Goal: Task Accomplishment & Management: Manage account settings

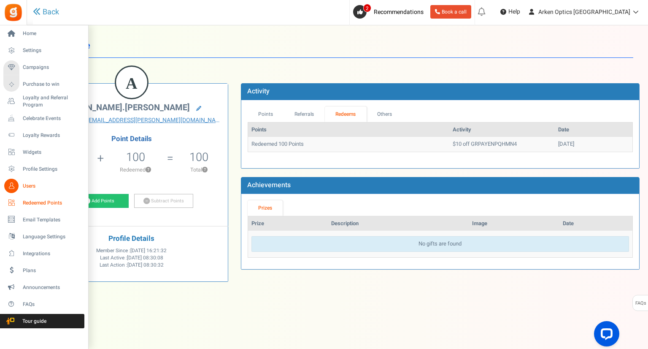
click at [49, 202] on span "Redeemed Points" at bounding box center [52, 202] width 59 height 7
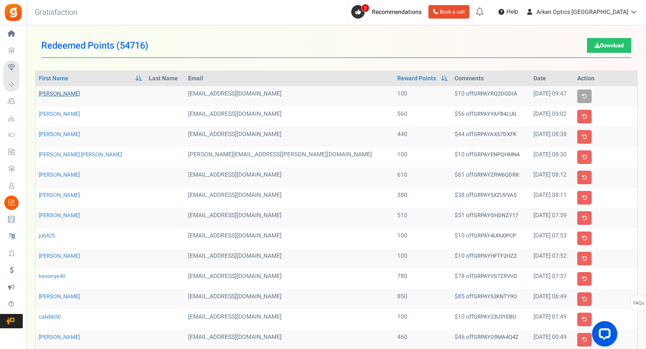
click at [55, 93] on link "[PERSON_NAME]" at bounding box center [59, 93] width 41 height 8
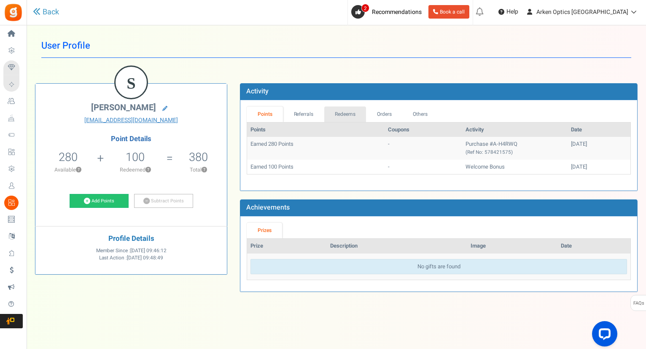
click at [351, 111] on link "Redeems" at bounding box center [345, 114] width 42 height 16
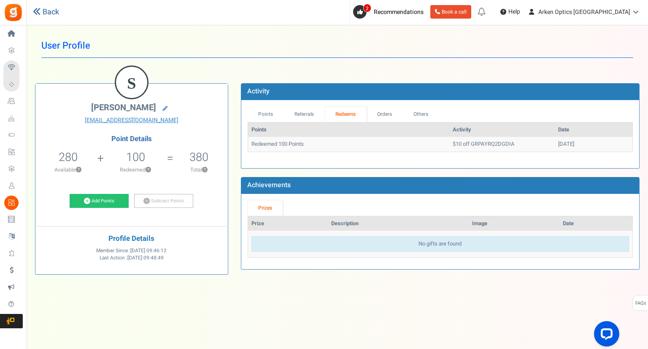
click at [45, 10] on link "Back" at bounding box center [46, 12] width 26 height 11
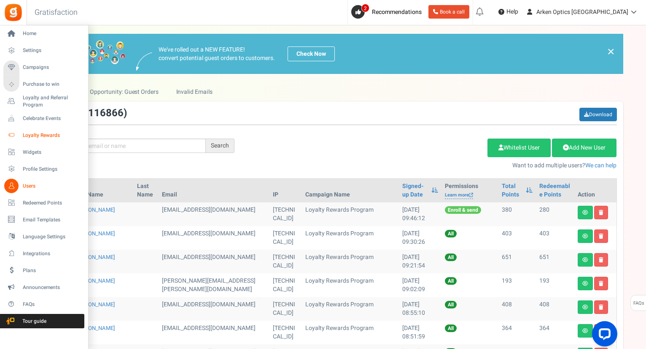
click at [45, 137] on span "Loyalty Rewards" at bounding box center [52, 135] width 59 height 7
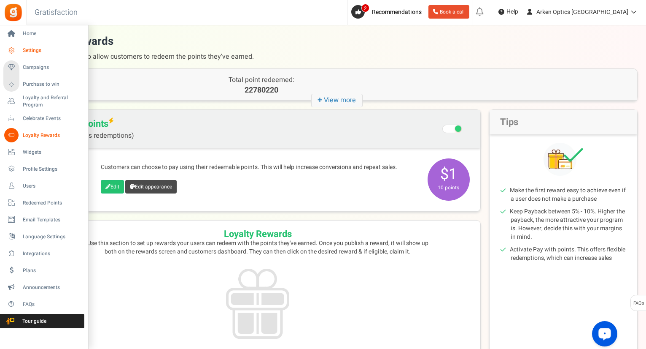
click at [27, 49] on span "Settings" at bounding box center [52, 50] width 59 height 7
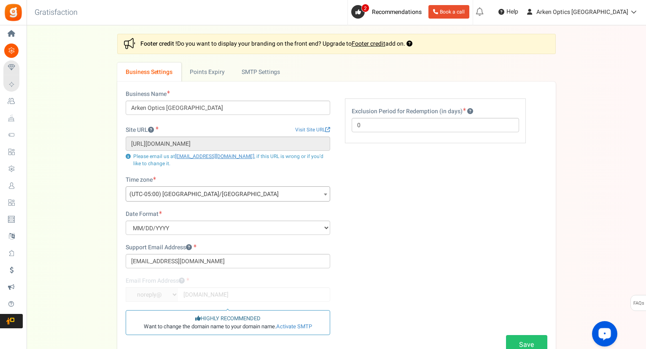
click at [646, 330] on div "Settings In this section you will setup your business details and points expiry…" at bounding box center [337, 202] width 620 height 336
click at [641, 273] on div "Settings In this section you will setup your business details and points expiry…" at bounding box center [337, 202] width 620 height 336
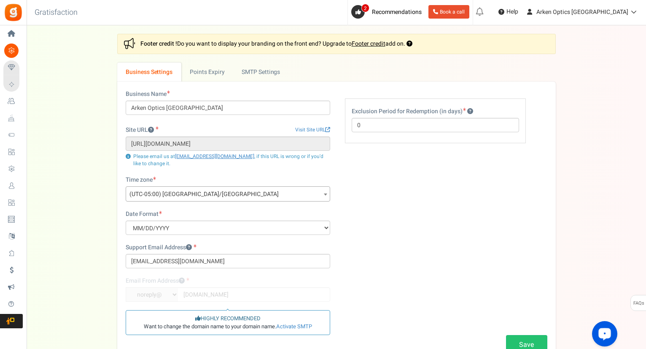
click at [641, 273] on div "Settings In this section you will setup your business details and points expiry…" at bounding box center [337, 202] width 620 height 336
click at [210, 75] on link "Points Expiry" at bounding box center [207, 71] width 52 height 19
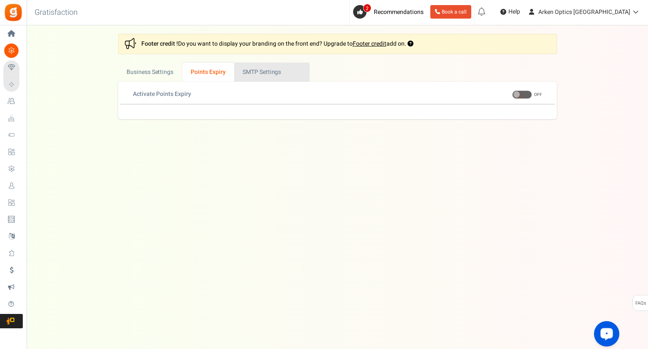
click at [255, 73] on link "Active SMTP Settings" at bounding box center [272, 71] width 76 height 19
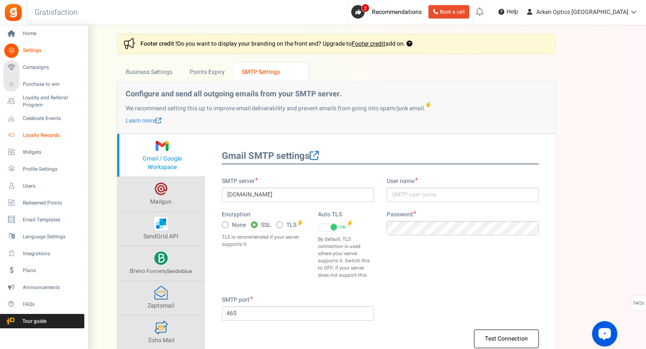
click at [37, 135] on span "Loyalty Rewards" at bounding box center [52, 135] width 59 height 7
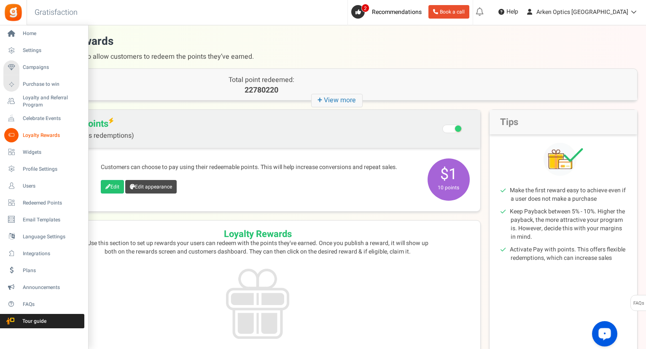
click at [0, 151] on li "Widgets" at bounding box center [44, 151] width 88 height 17
click at [46, 201] on span "Redeemed Points" at bounding box center [52, 202] width 59 height 7
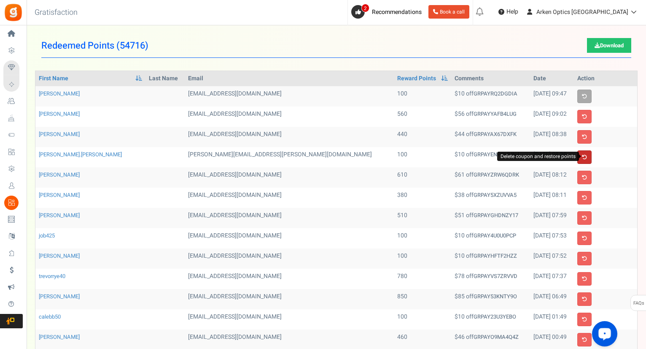
click at [587, 154] on icon at bounding box center [584, 156] width 5 height 5
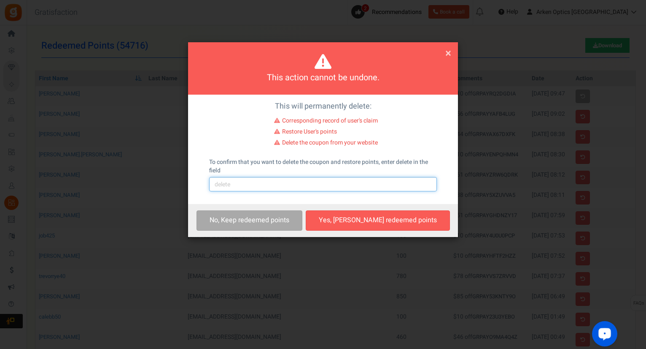
click at [264, 188] on input "text" at bounding box center [323, 184] width 228 height 14
type input "delete"
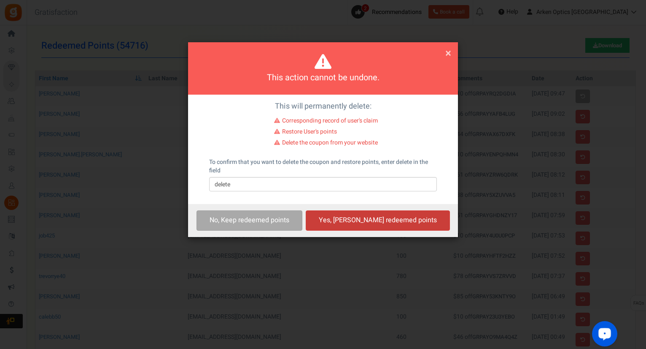
click at [354, 216] on button "Yes, [PERSON_NAME] redeemed points" at bounding box center [378, 220] width 144 height 20
click at [358, 218] on button "Yes, [PERSON_NAME] redeemed points" at bounding box center [378, 220] width 144 height 20
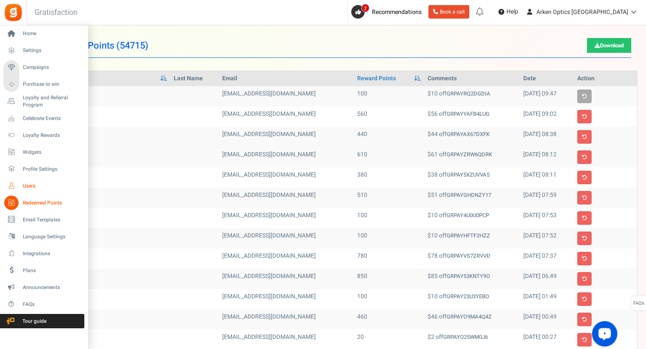
click at [29, 185] on span "Users" at bounding box center [52, 185] width 59 height 7
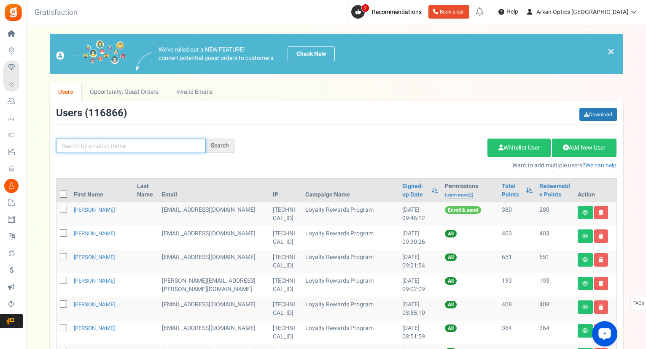
click at [128, 143] on input "text" at bounding box center [131, 145] width 150 height 14
type input "[PERSON_NAME][EMAIL_ADDRESS][PERSON_NAME][DOMAIN_NAME]"
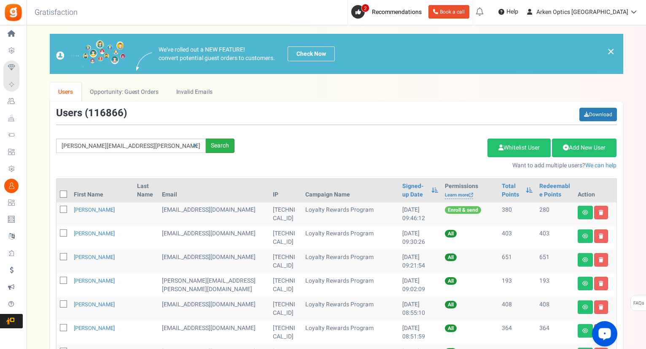
click at [221, 146] on div "Search" at bounding box center [220, 145] width 29 height 14
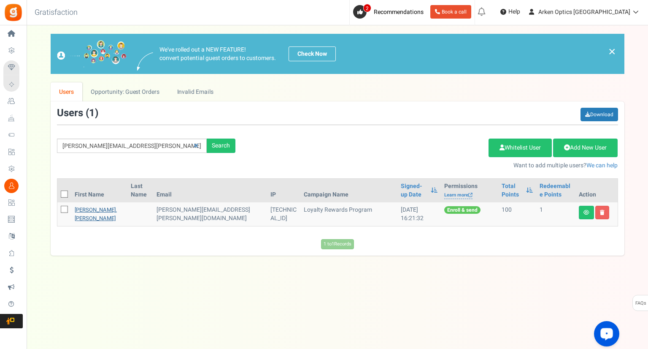
click at [91, 208] on link "[PERSON_NAME].[PERSON_NAME]" at bounding box center [96, 214] width 42 height 16
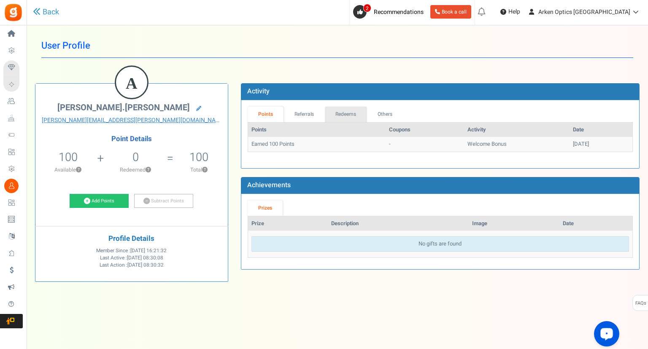
click at [346, 112] on link "Redeems" at bounding box center [346, 114] width 42 height 16
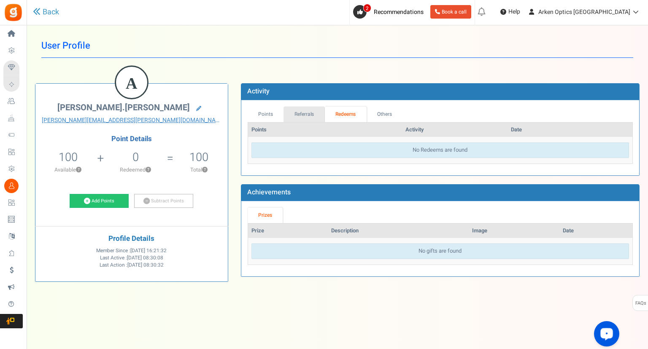
click at [297, 115] on link "Referrals" at bounding box center [304, 114] width 41 height 16
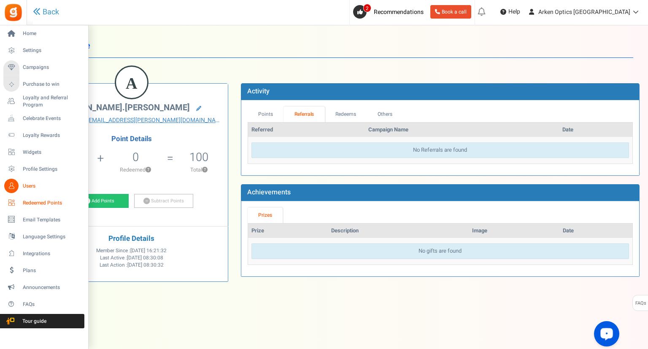
click at [46, 201] on span "Redeemed Points" at bounding box center [52, 202] width 59 height 7
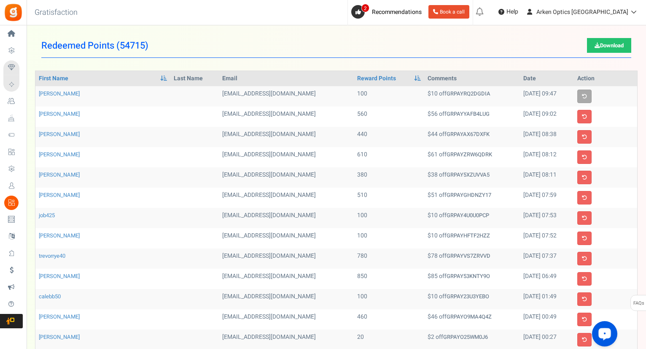
scroll to position [213, 0]
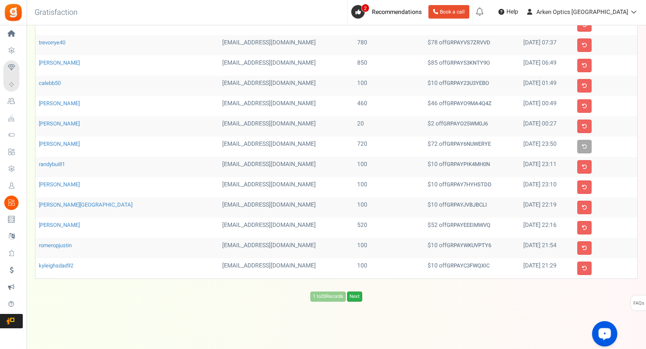
click at [356, 294] on link "Next" at bounding box center [354, 296] width 15 height 10
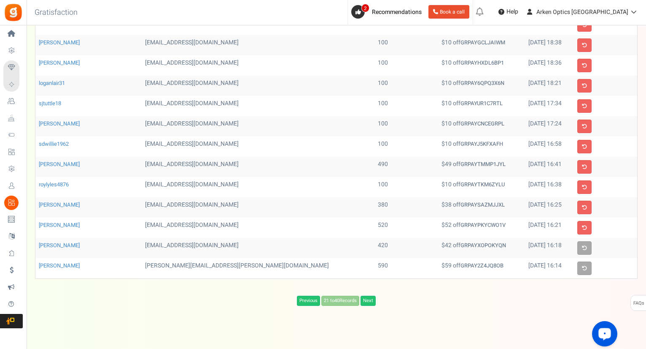
scroll to position [0, 0]
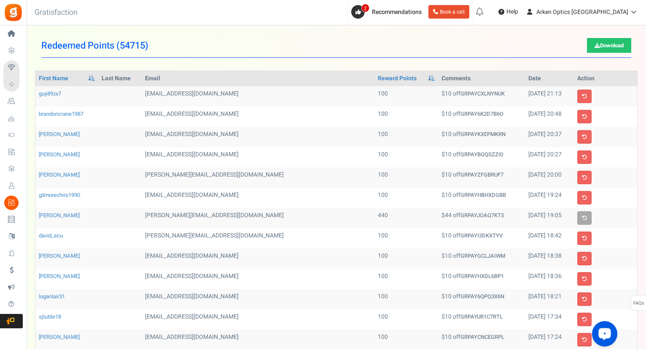
click at [644, 331] on div "Previous 21 to 40 Records Next Loading... First Name Last Name Email Reward Poi…" at bounding box center [337, 294] width 616 height 448
click at [639, 341] on div "Previous 21 to 40 Records Next Loading... First Name Last Name Email Reward Poi…" at bounding box center [337, 294] width 616 height 448
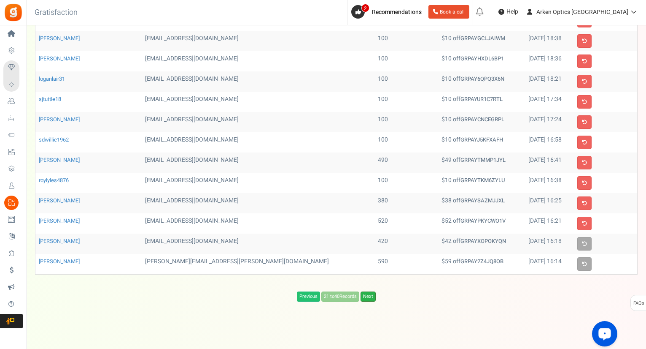
click at [373, 294] on link "Next" at bounding box center [368, 296] width 15 height 10
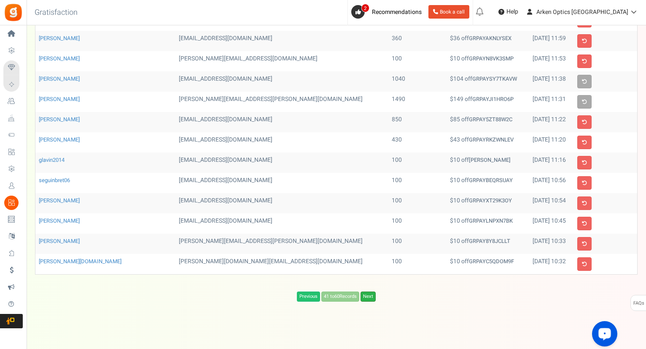
click at [371, 291] on link "Next" at bounding box center [368, 296] width 15 height 10
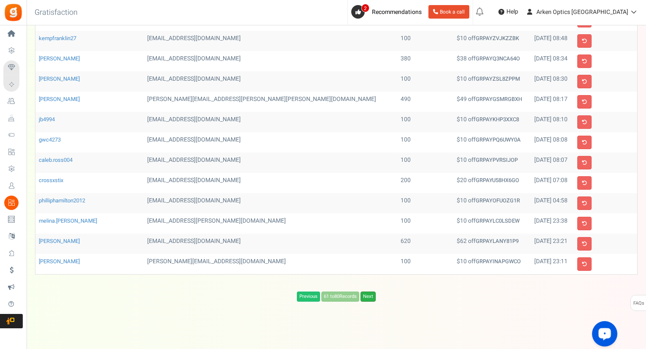
click at [371, 296] on link "Next" at bounding box center [368, 296] width 15 height 10
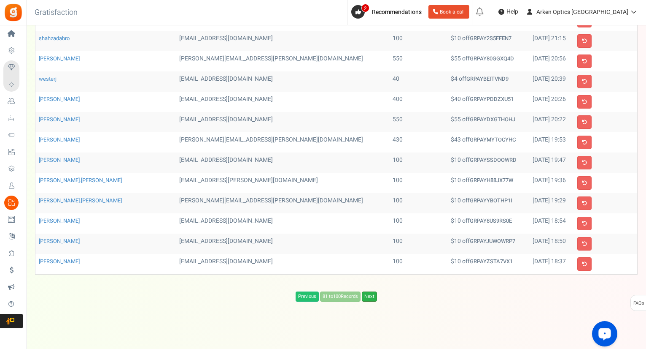
click at [373, 291] on link "Next" at bounding box center [369, 296] width 15 height 10
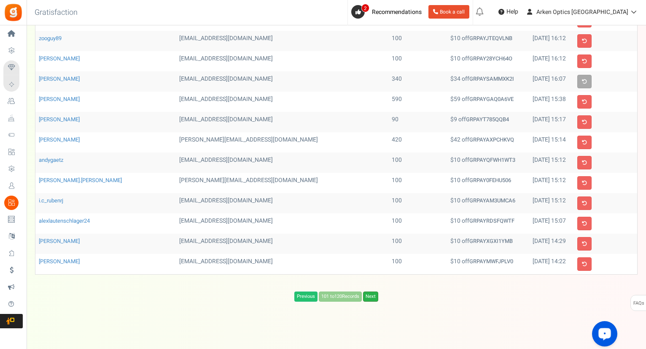
click at [373, 292] on link "Next" at bounding box center [370, 296] width 15 height 10
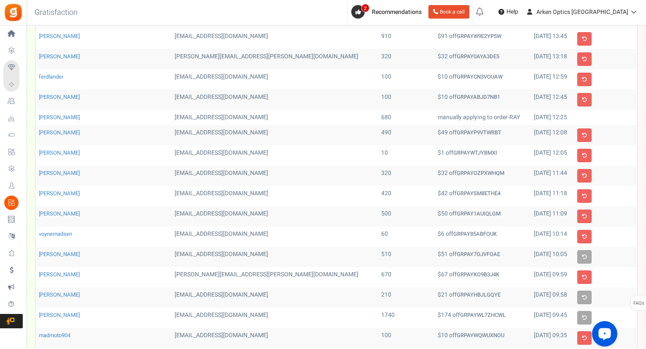
scroll to position [95, 0]
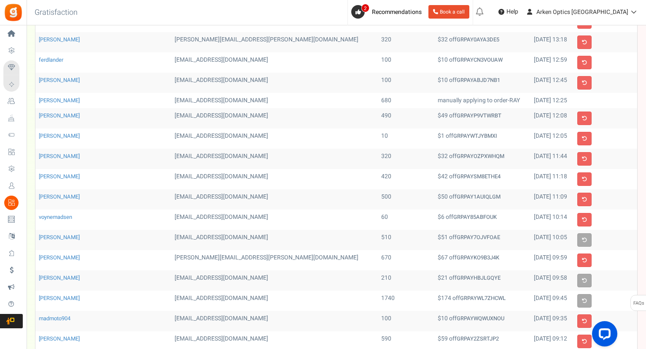
click at [645, 337] on div "Redeemed Points ( 54715 ) Download Previous 121 to 140 Records Next Loading... …" at bounding box center [337, 179] width 620 height 480
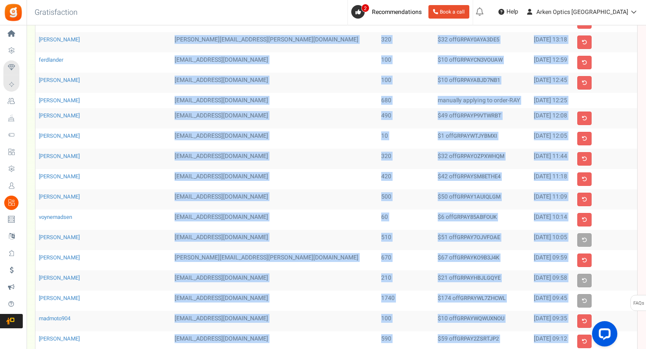
click at [645, 337] on div "Redeemed Points ( 54715 ) Download Previous 121 to 140 Records Next Loading... …" at bounding box center [337, 179] width 620 height 480
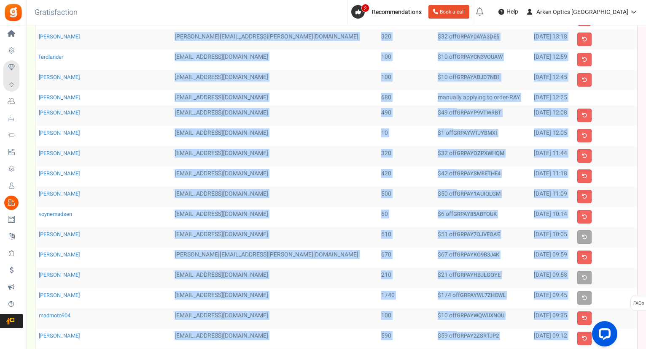
scroll to position [101, 0]
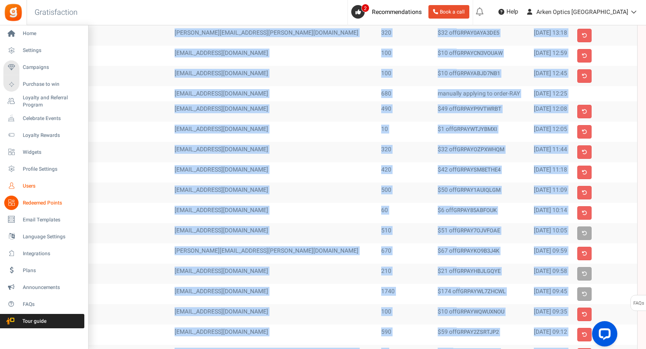
click at [12, 187] on icon at bounding box center [11, 185] width 14 height 14
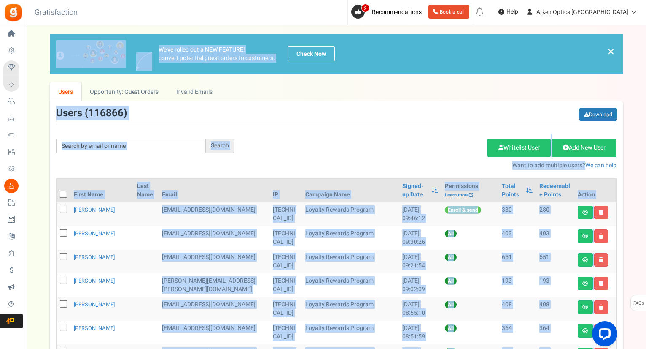
click at [296, 129] on div "Search Add Etsy Order Delete Selected Users Import Users Spam Protection Subtra…" at bounding box center [337, 139] width 574 height 62
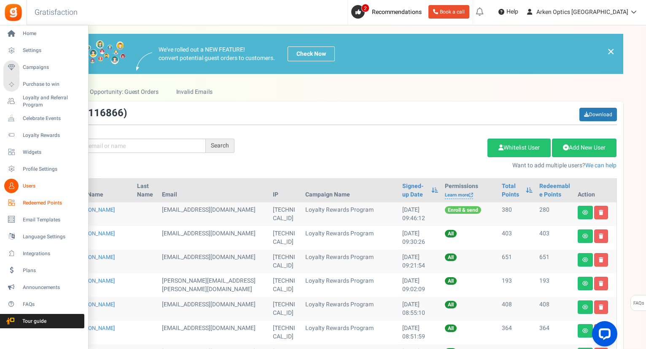
click at [44, 199] on span "Redeemed Points" at bounding box center [52, 202] width 59 height 7
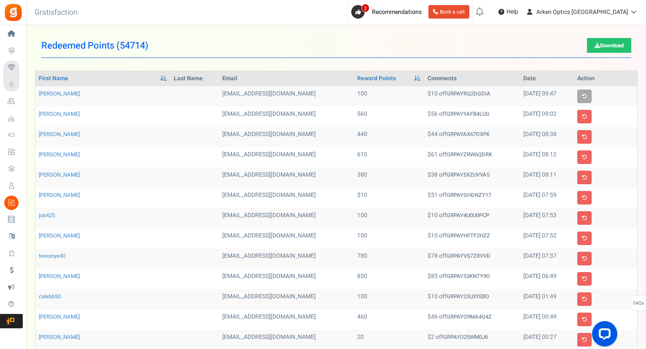
click at [646, 338] on div "Redeemed Points ( 54714 ) Download 1 to 20 Records Next Loading... First Name L…" at bounding box center [337, 274] width 620 height 481
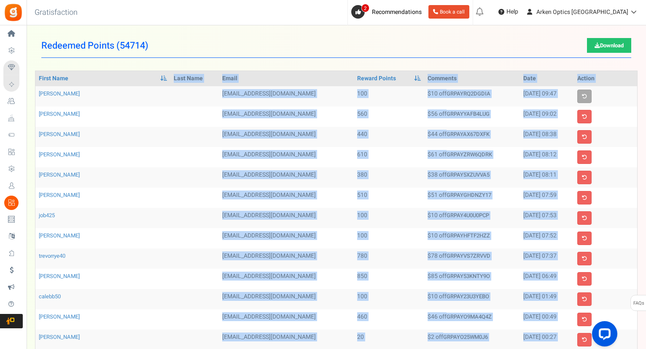
click at [646, 338] on div "Redeemed Points ( 54714 ) Download 1 to 20 Records Next Loading... First Name L…" at bounding box center [337, 274] width 620 height 481
drag, startPoint x: 646, startPoint y: 338, endPoint x: 646, endPoint y: 214, distance: 123.6
click at [646, 214] on html "Install now Back to Home Back to program setup Home Settings Campaigns Purchase…" at bounding box center [323, 282] width 646 height 565
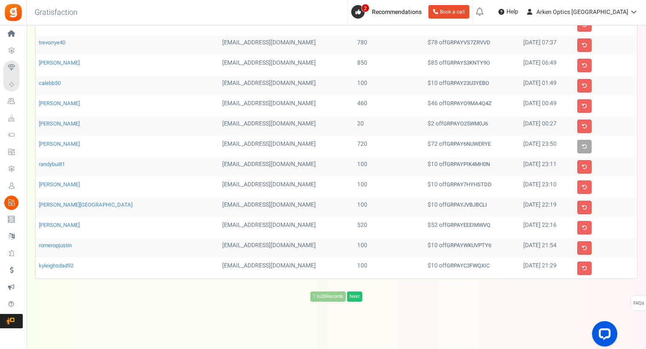
click at [357, 297] on div "View less View more × [NEW!] Include taxes and shipping when rewarding points f…" at bounding box center [323, 82] width 646 height 540
click at [360, 291] on link "Next" at bounding box center [354, 296] width 15 height 10
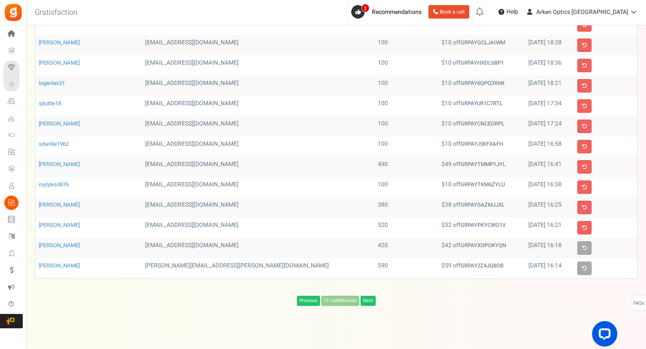
scroll to position [0, 0]
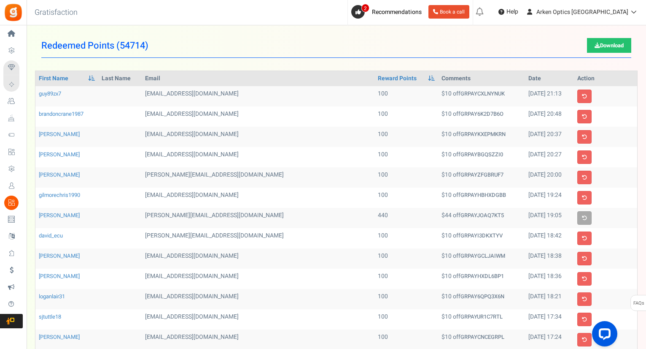
click at [645, 315] on div "Redeemed Points ( 54714 ) Download Previous 21 to 40 Records Next Loading... Fi…" at bounding box center [337, 276] width 620 height 485
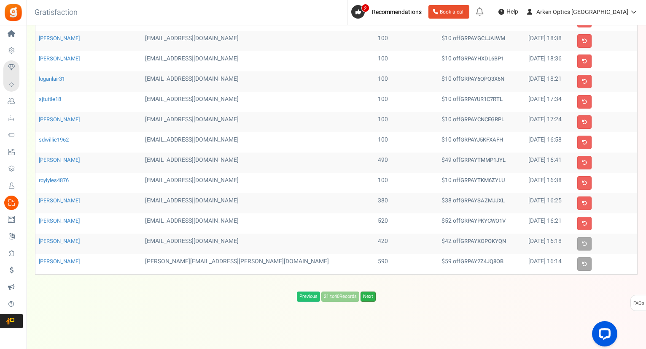
click at [370, 294] on link "Next" at bounding box center [368, 296] width 15 height 10
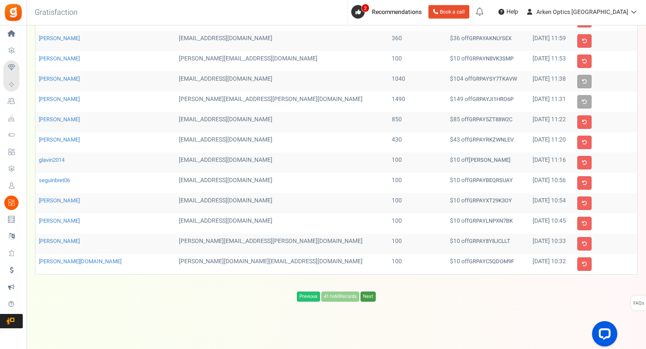
click at [370, 294] on link "Next" at bounding box center [368, 296] width 15 height 10
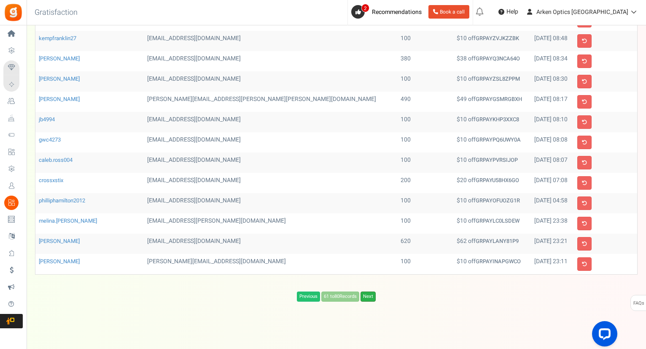
click at [371, 295] on link "Next" at bounding box center [368, 296] width 15 height 10
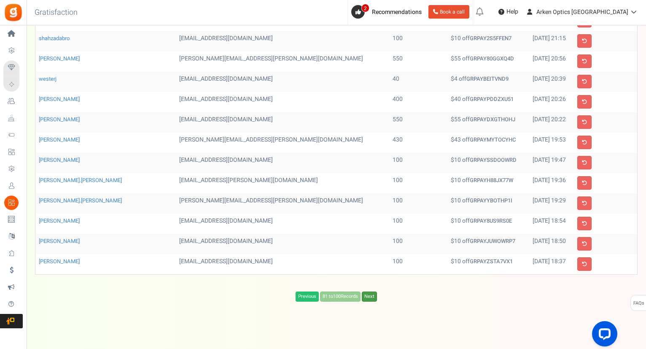
click at [371, 295] on link "Next" at bounding box center [369, 296] width 15 height 10
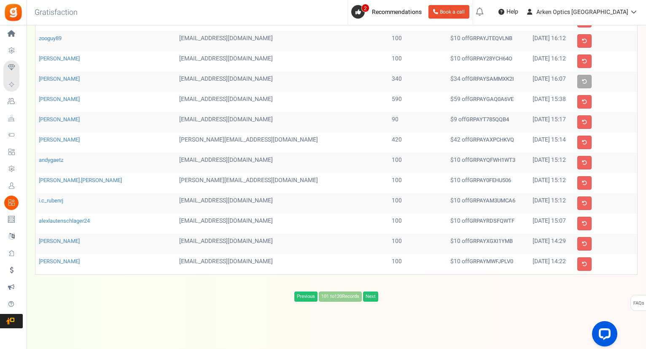
click at [281, 11] on div "Back to Home Back to program setup Gratisfaction 0 WARNING 2 Recommendations Bo…" at bounding box center [335, 12] width 621 height 25
click at [375, 292] on link "Next" at bounding box center [370, 296] width 15 height 10
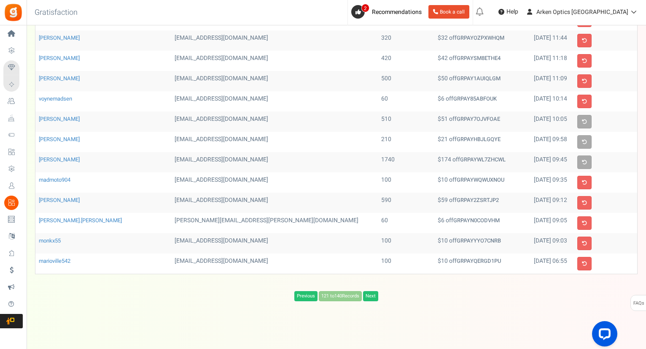
scroll to position [0, 0]
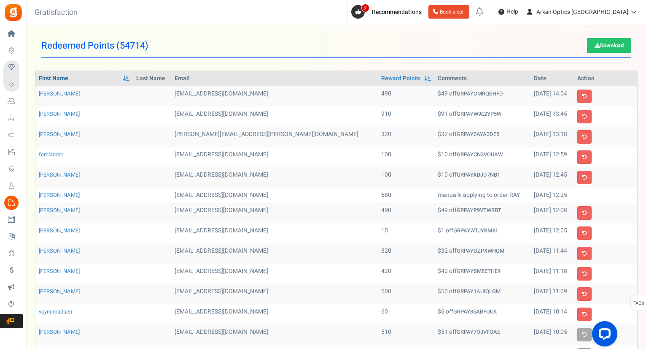
click at [52, 79] on link "First Name" at bounding box center [54, 78] width 30 height 8
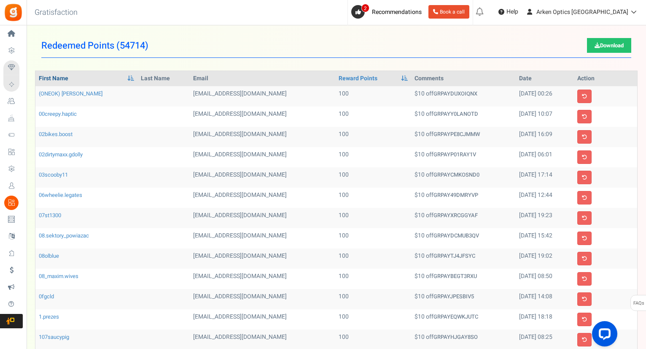
click at [53, 80] on link "First Name" at bounding box center [54, 78] width 30 height 8
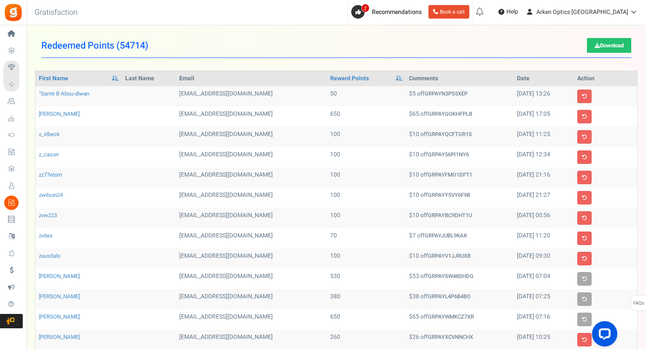
click at [147, 79] on th "Last Name" at bounding box center [149, 78] width 54 height 15
click at [115, 77] on span at bounding box center [115, 78] width 7 height 6
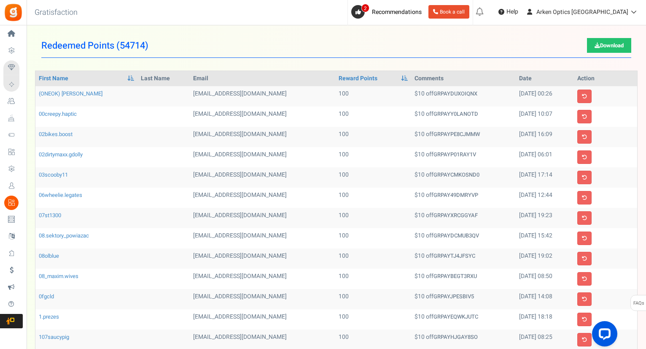
click at [138, 78] on th "Last Name" at bounding box center [164, 78] width 52 height 15
click at [67, 77] on link "First Name" at bounding box center [54, 78] width 30 height 8
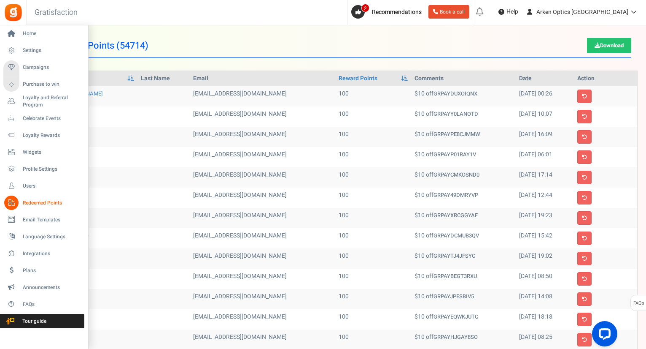
click at [37, 199] on span "Redeemed Points" at bounding box center [52, 202] width 59 height 7
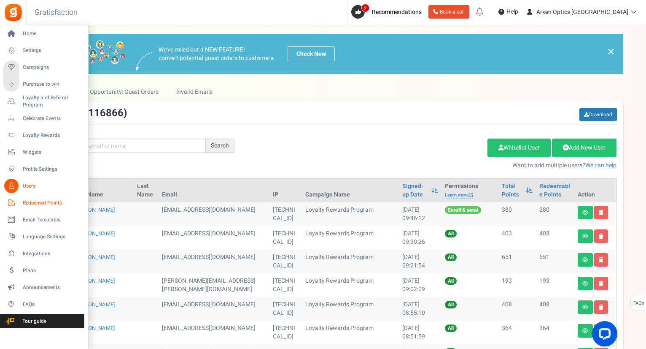
click at [35, 201] on span "Redeemed Points" at bounding box center [52, 202] width 59 height 7
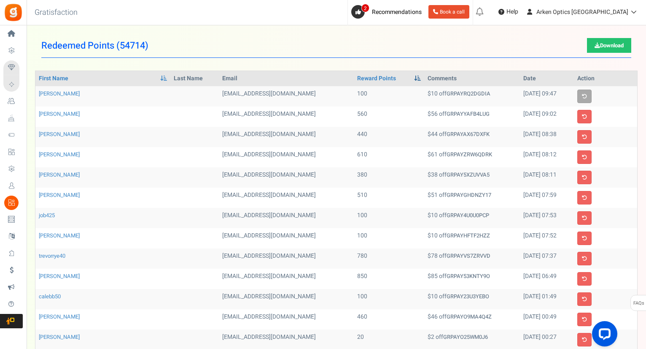
click at [414, 79] on span at bounding box center [417, 78] width 7 height 6
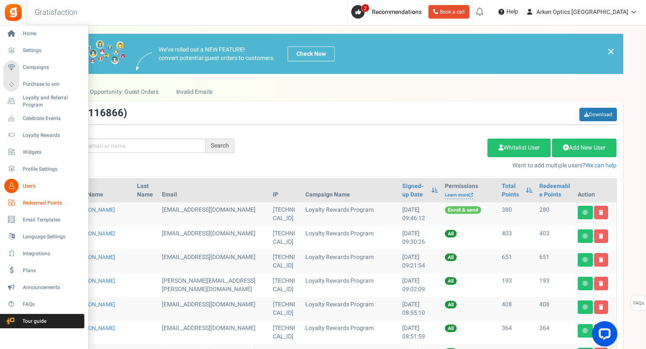
click at [32, 200] on span "Redeemed Points" at bounding box center [52, 202] width 59 height 7
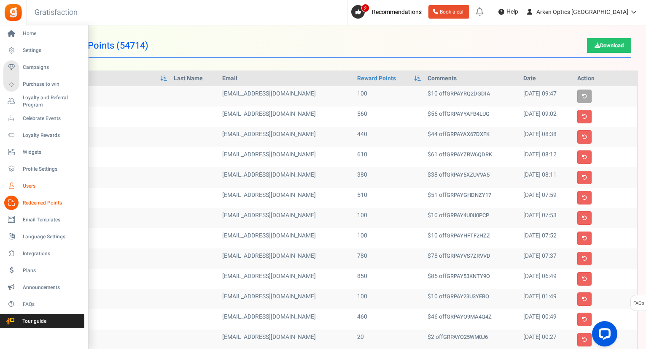
click at [27, 184] on span "Users" at bounding box center [52, 185] width 59 height 7
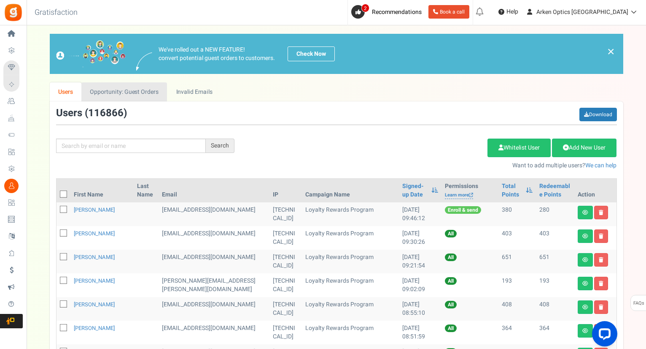
click at [137, 95] on link "Opportunity: Guest Orders" at bounding box center [124, 91] width 86 height 19
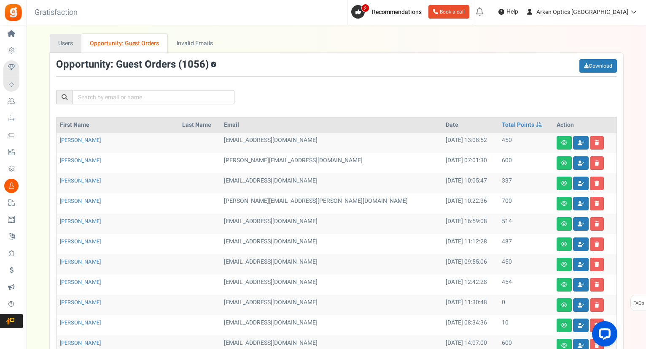
click at [62, 41] on link "Users" at bounding box center [66, 43] width 32 height 19
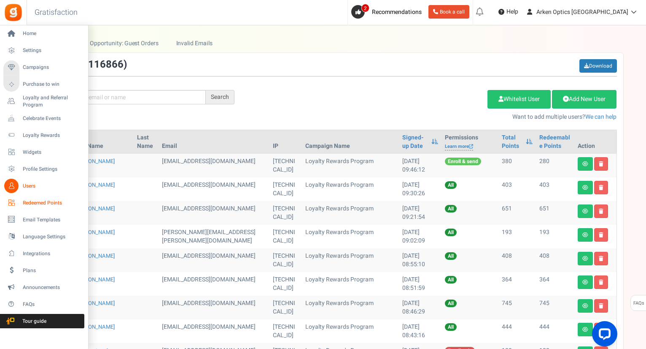
click at [36, 203] on span "Redeemed Points" at bounding box center [52, 202] width 59 height 7
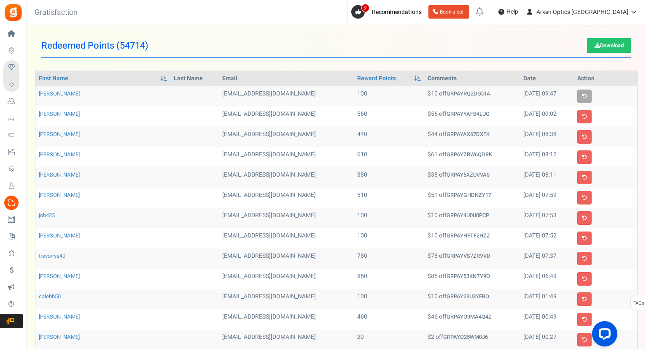
click at [84, 19] on h3 "Gratisfaction" at bounding box center [56, 12] width 62 height 17
click at [608, 330] on div "Open LiveChat chat widget" at bounding box center [605, 333] width 14 height 14
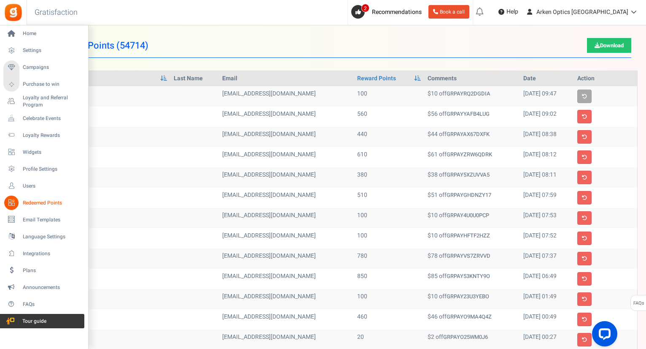
click at [30, 318] on span "Tour guide" at bounding box center [33, 320] width 59 height 7
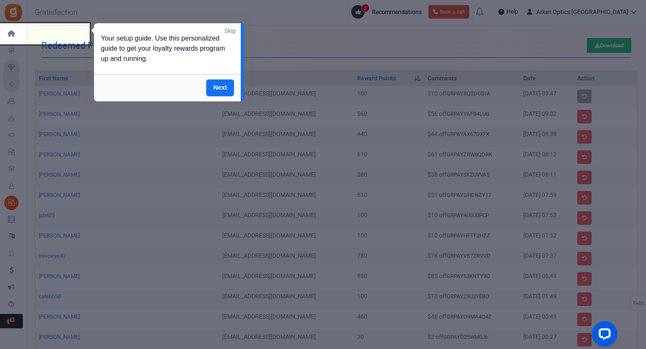
click at [230, 31] on link "Skip" at bounding box center [229, 31] width 11 height 8
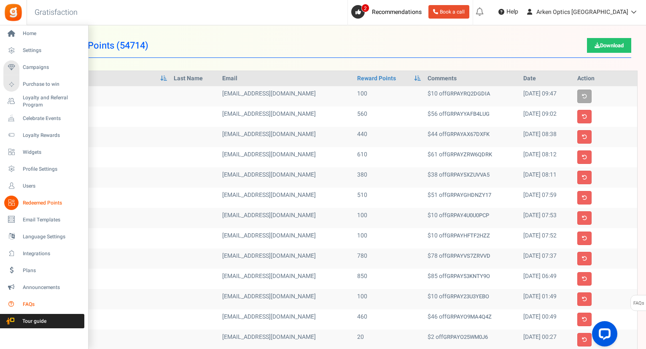
click at [25, 302] on span "FAQs" at bounding box center [52, 303] width 59 height 7
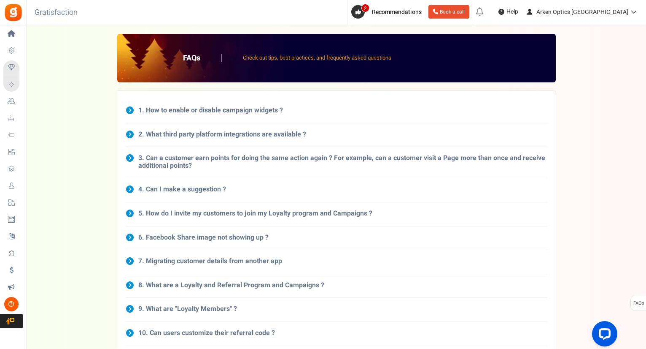
scroll to position [305, 0]
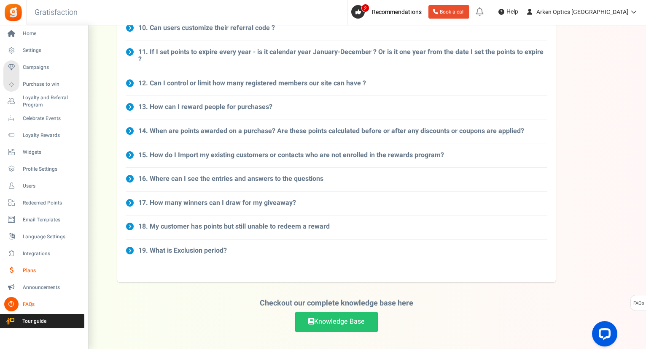
click at [29, 270] on span "Plans" at bounding box center [52, 270] width 59 height 7
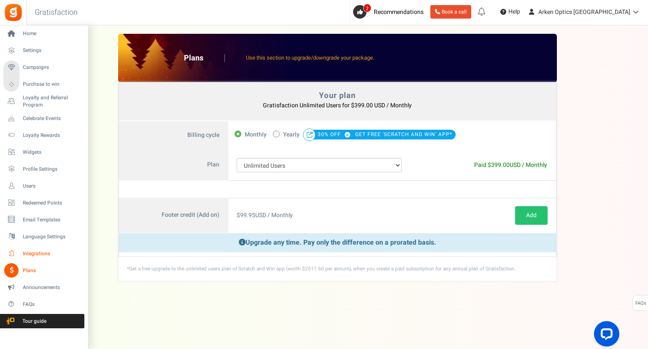
click at [32, 251] on span "Integrations" at bounding box center [52, 253] width 59 height 7
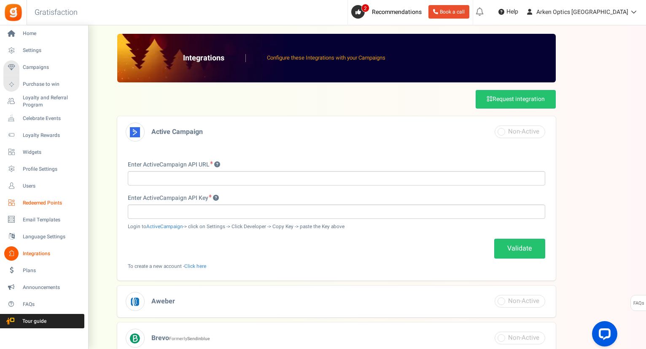
click at [32, 203] on span "Redeemed Points" at bounding box center [52, 202] width 59 height 7
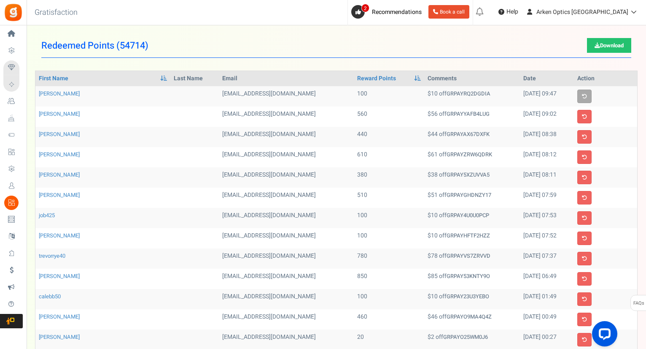
scroll to position [213, 0]
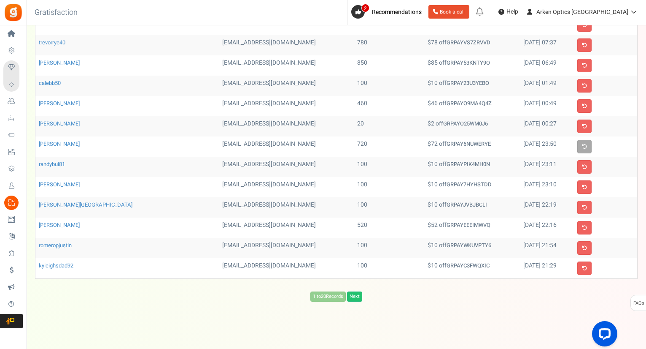
click at [246, 142] on td "[EMAIL_ADDRESS][DOMAIN_NAME]" at bounding box center [286, 146] width 135 height 20
click at [243, 140] on td "[EMAIL_ADDRESS][DOMAIN_NAME]" at bounding box center [286, 146] width 135 height 20
click at [237, 139] on td "[EMAIL_ADDRESS][DOMAIN_NAME]" at bounding box center [286, 146] width 135 height 20
